Goal: Find specific page/section: Find specific page/section

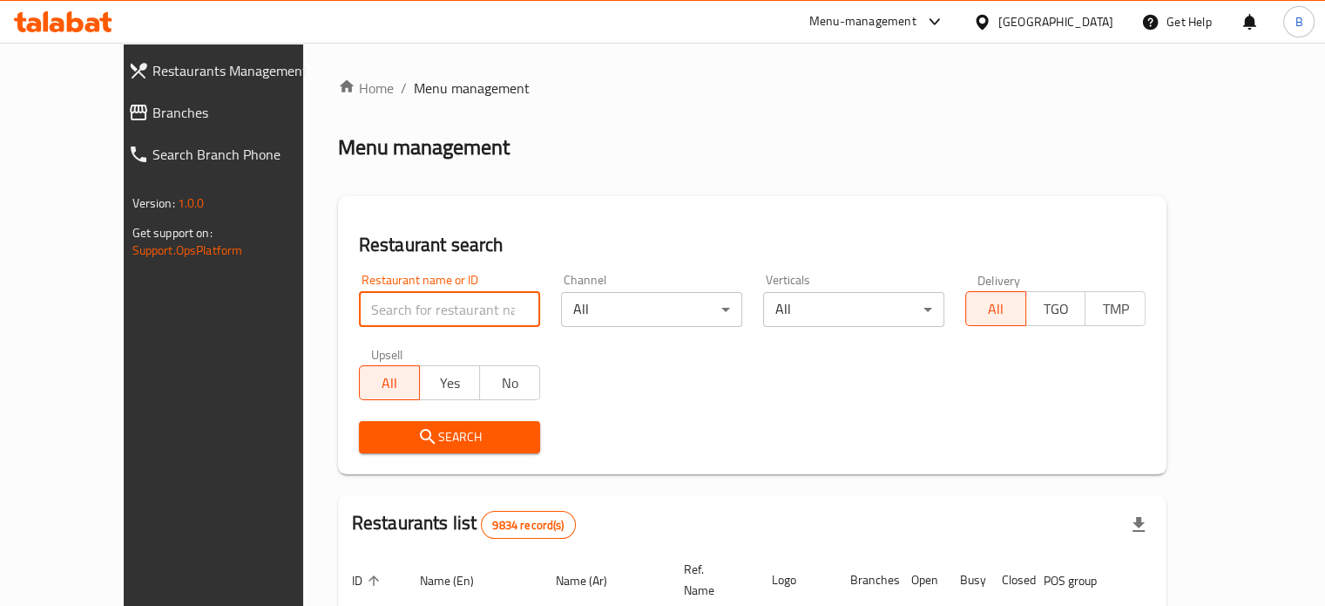
click at [359, 306] on input "search" at bounding box center [449, 309] width 181 height 35
type input "ibn"
click button "Search" at bounding box center [449, 437] width 181 height 32
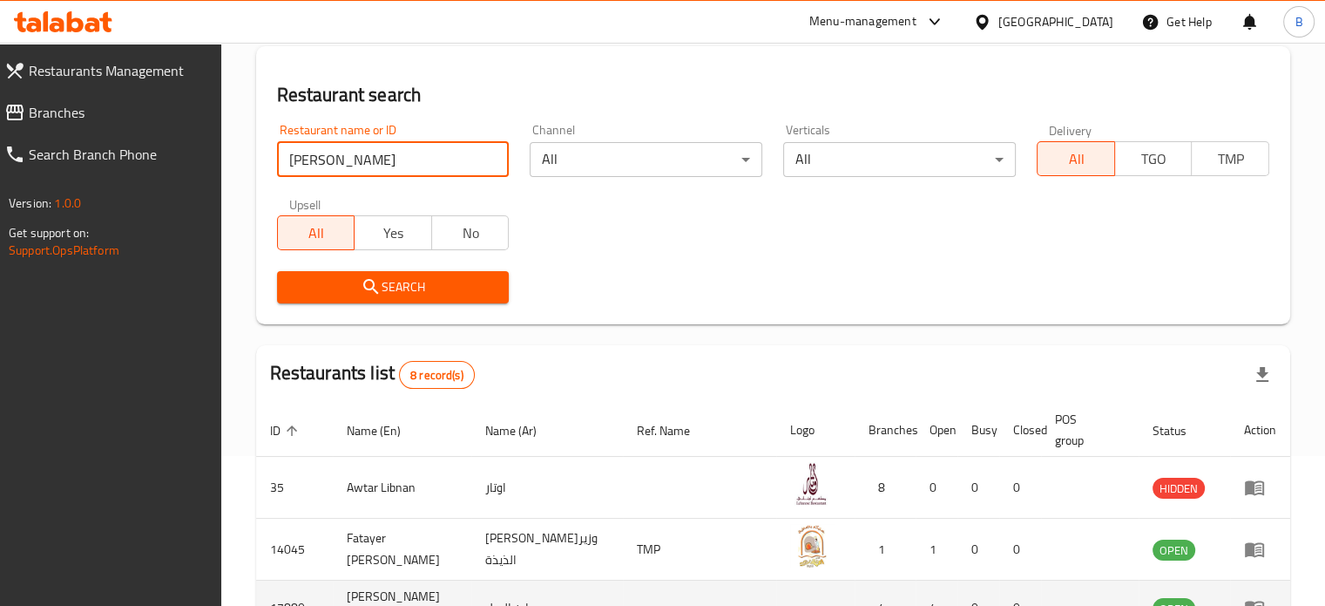
scroll to position [436, 0]
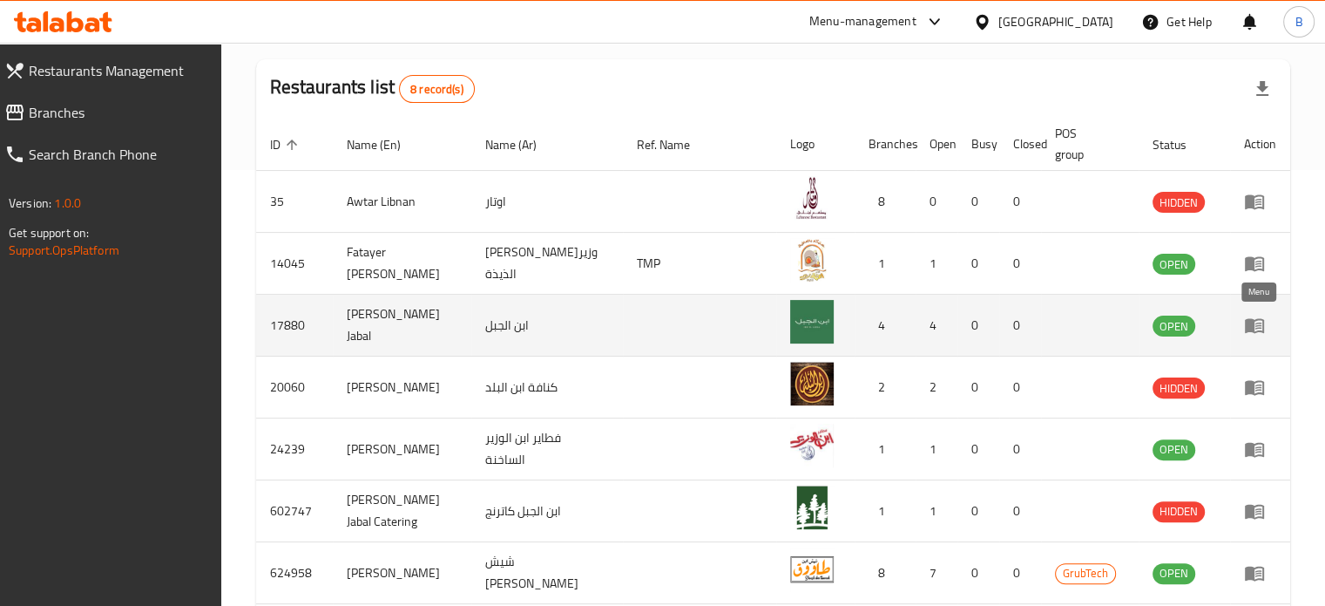
click at [1251, 328] on icon "enhanced table" at bounding box center [1254, 326] width 19 height 15
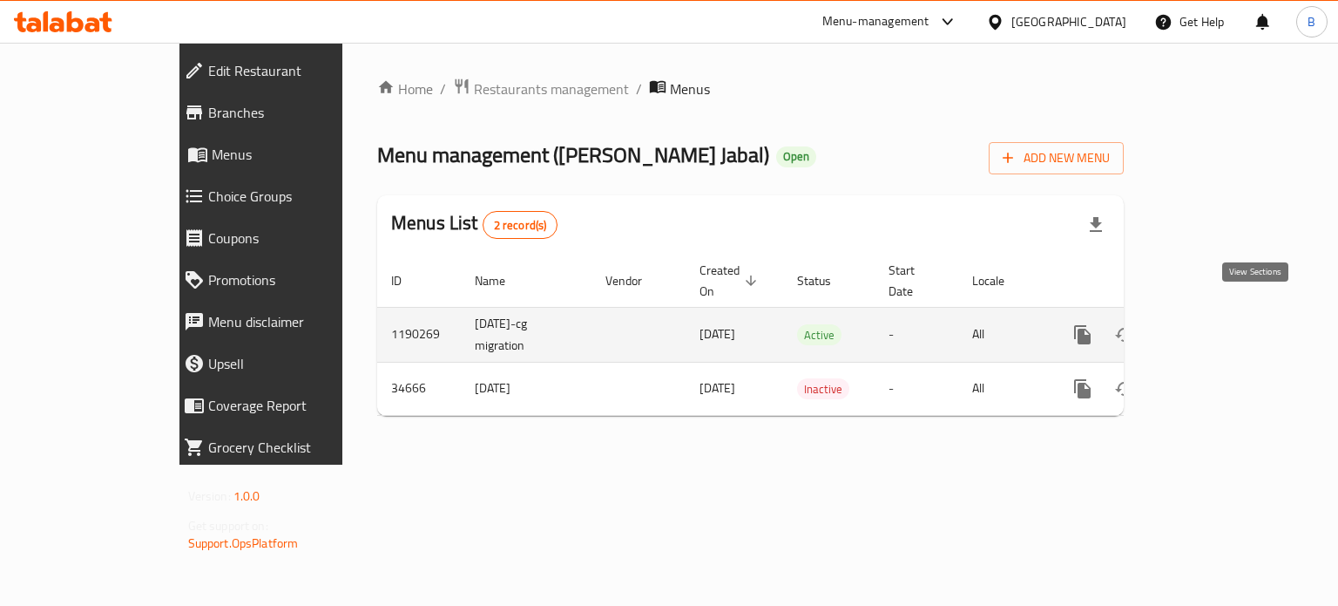
click at [1219, 324] on icon "enhanced table" at bounding box center [1208, 334] width 21 height 21
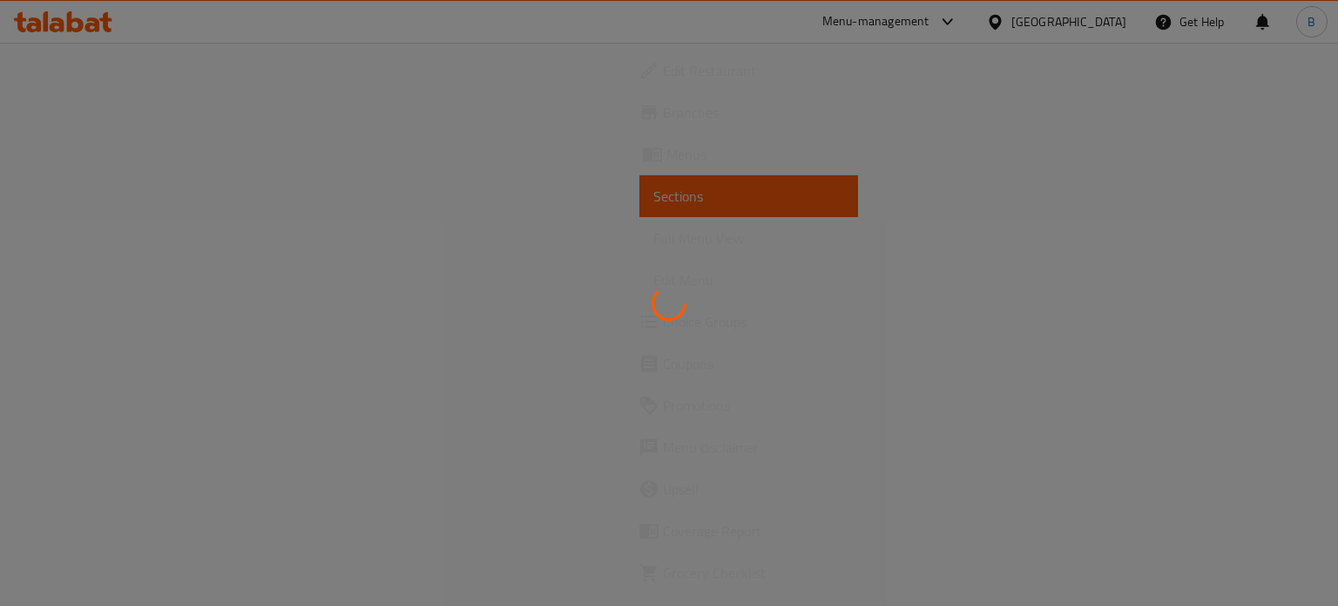
click at [619, 571] on div at bounding box center [669, 303] width 1338 height 606
click at [904, 318] on div at bounding box center [669, 303] width 1338 height 606
click at [590, 180] on div at bounding box center [669, 303] width 1338 height 606
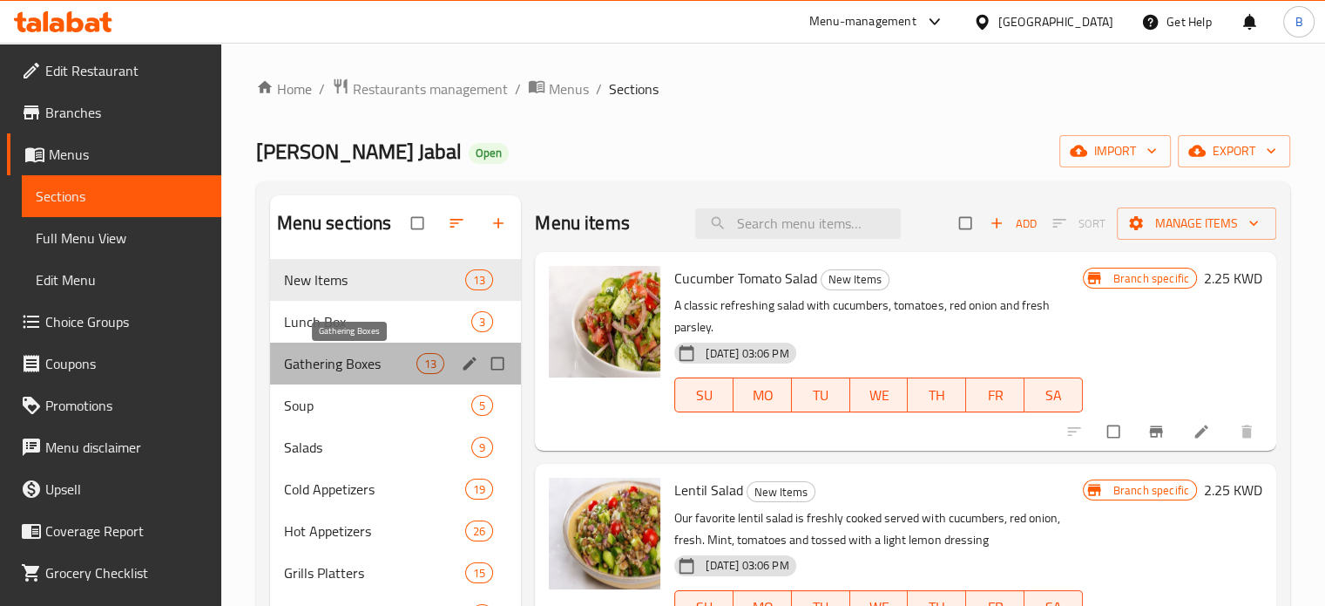
click at [364, 359] on span "Gathering Boxes" at bounding box center [350, 363] width 133 height 21
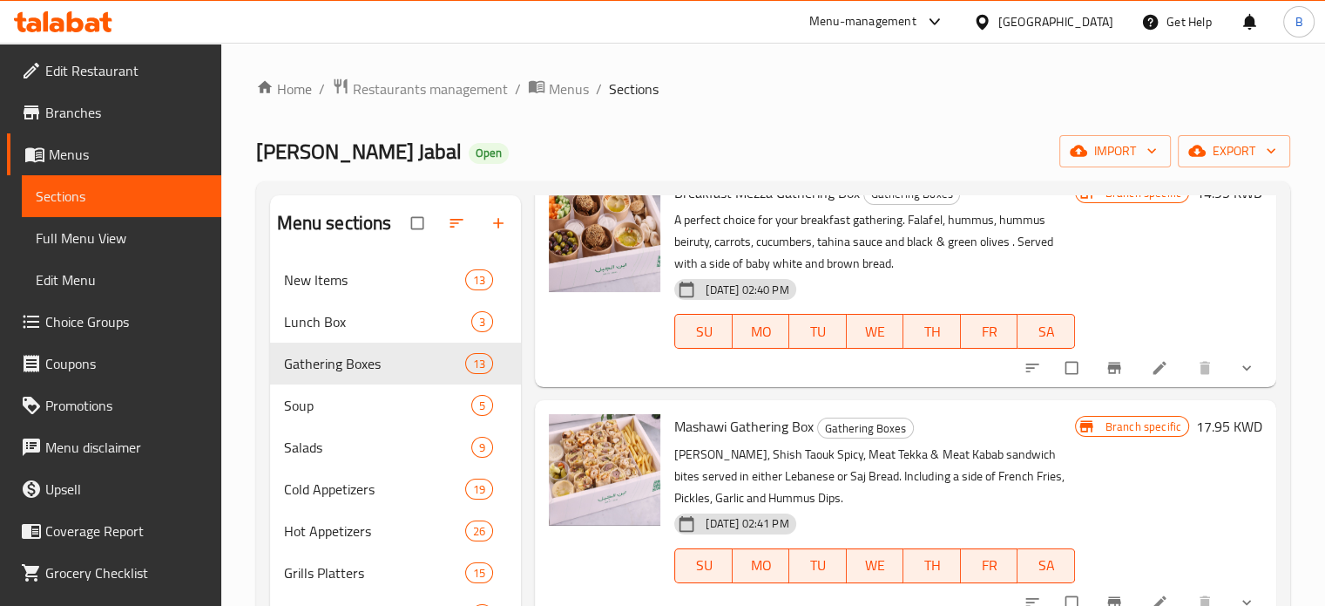
scroll to position [560, 0]
